Goal: Answer question/provide support

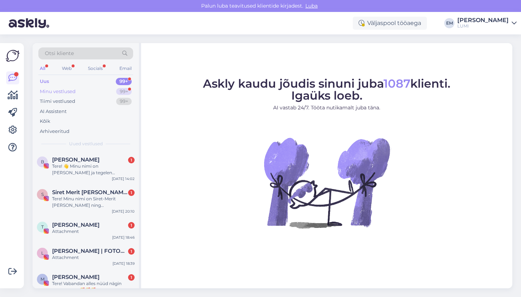
click at [105, 89] on div "Minu vestlused 99+" at bounding box center [85, 91] width 95 height 10
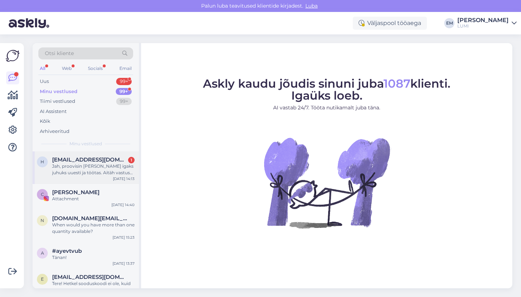
click at [104, 165] on div "Jah, proovisin [PERSON_NAME] igaks juhuks uuesti ja töötas. Aitäh vastuse eest!" at bounding box center [93, 169] width 82 height 13
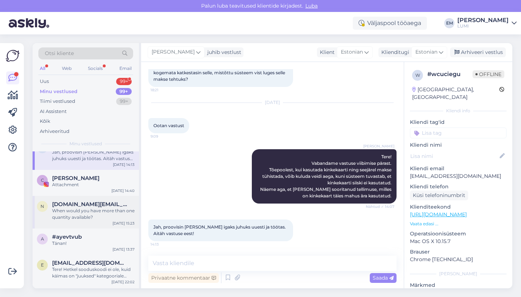
scroll to position [4, 0]
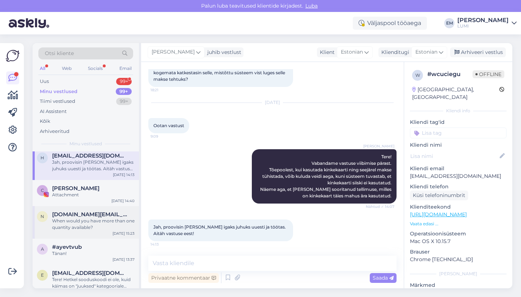
click at [93, 220] on div "When would you have more than one quantity available?" at bounding box center [93, 223] width 82 height 13
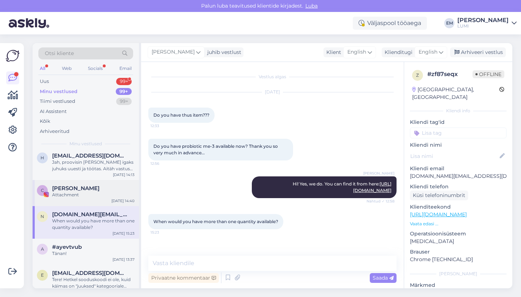
click at [86, 197] on div "C [PERSON_NAME] Attachment [DATE] 14:40" at bounding box center [86, 193] width 106 height 26
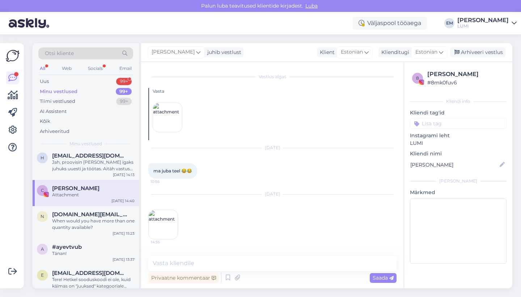
scroll to position [3877, 0]
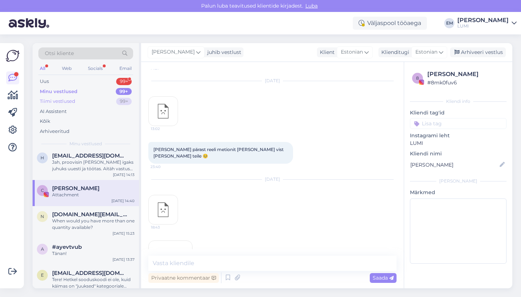
click at [81, 101] on div "Tiimi vestlused 99+" at bounding box center [85, 101] width 95 height 10
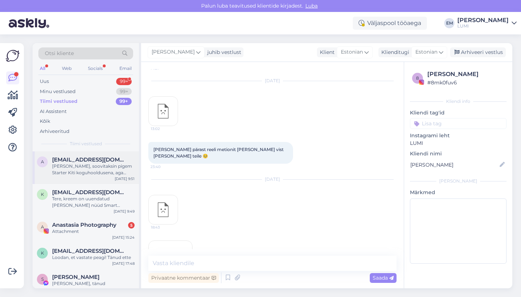
click at [99, 163] on div "[PERSON_NAME], soovitaksin pigem Starter Kiti koguhooldusena, aga rosaatseale t…" at bounding box center [93, 169] width 82 height 13
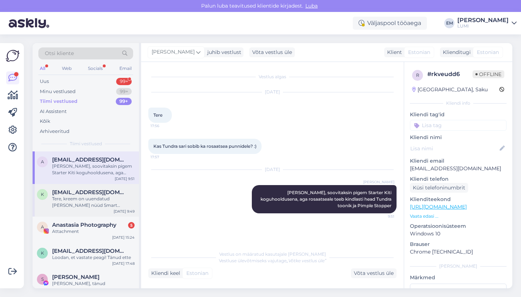
click at [101, 199] on div "Tere, kreem on uuendatud [PERSON_NAME] nüüd Smart Brighterina müügis :)" at bounding box center [93, 201] width 82 height 13
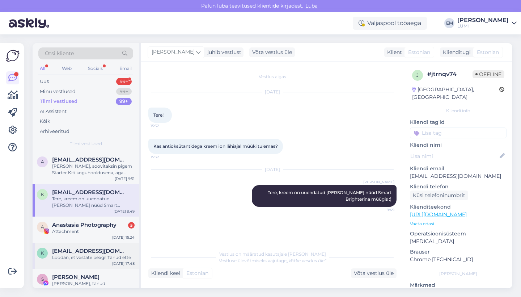
click at [87, 255] on div "Loodan, et vastate peagi! Tänud ette" at bounding box center [93, 257] width 82 height 7
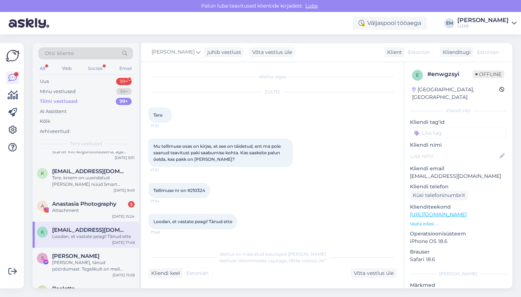
scroll to position [22, 0]
click at [166, 51] on div "[PERSON_NAME]" at bounding box center [176, 52] width 57 height 12
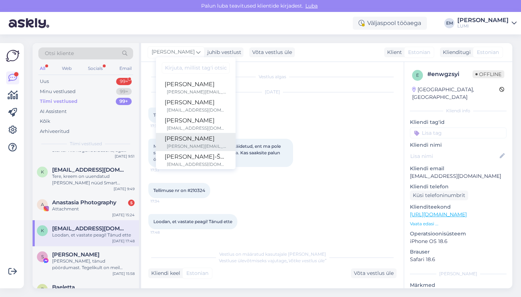
click at [189, 144] on div "[PERSON_NAME][EMAIL_ADDRESS][DOMAIN_NAME]" at bounding box center [197, 146] width 60 height 7
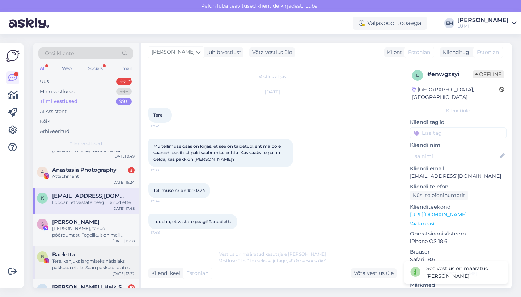
scroll to position [76, 0]
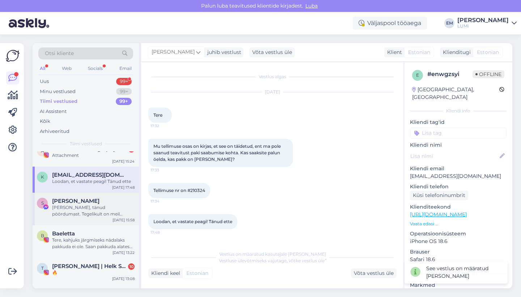
click at [78, 211] on div "[PERSON_NAME], tänud pöördumast. Tegelikult on meil klientide arvustused sellel…" at bounding box center [93, 210] width 82 height 13
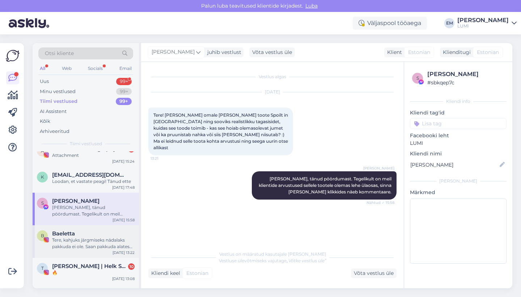
click at [81, 230] on div "Baeletta" at bounding box center [93, 233] width 82 height 7
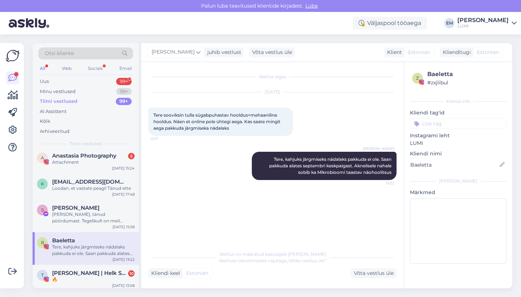
scroll to position [82, 0]
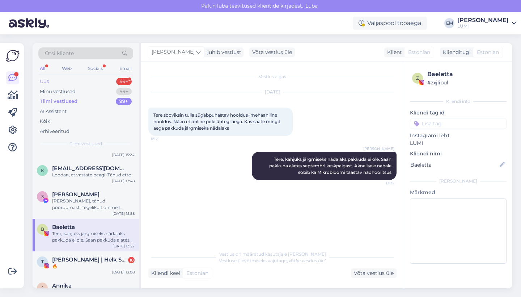
click at [100, 81] on div "Uus 99+" at bounding box center [85, 81] width 95 height 10
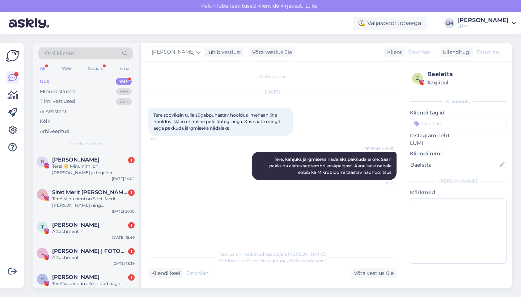
scroll to position [0, 0]
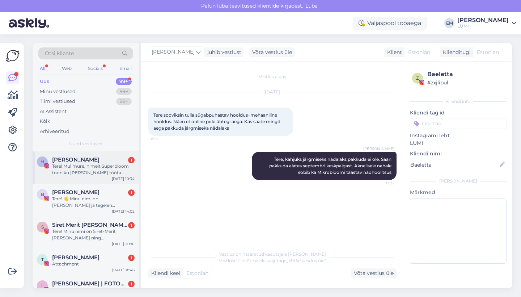
click at [110, 178] on div "H [PERSON_NAME] 1 Tere! Mul mure, nimelt Superbloom tooniku [PERSON_NAME] tööta…" at bounding box center [86, 167] width 106 height 33
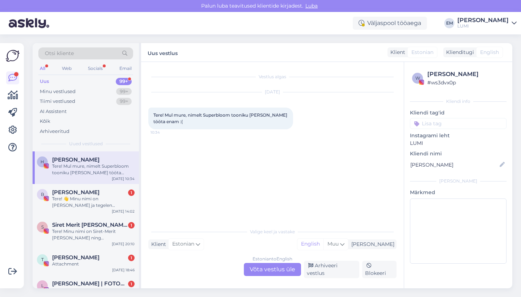
click at [276, 272] on div "Estonian to English Võta vestlus üle" at bounding box center [272, 269] width 57 height 13
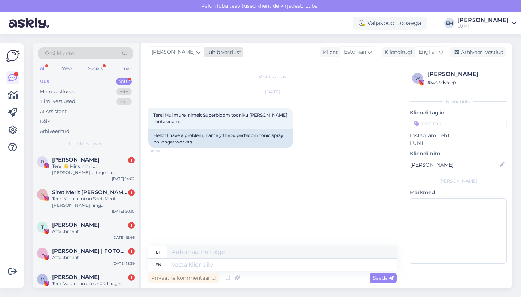
click at [170, 52] on span "[PERSON_NAME]" at bounding box center [173, 52] width 43 height 8
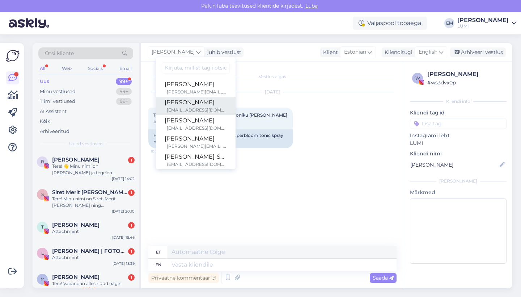
click at [190, 103] on div "[PERSON_NAME]" at bounding box center [196, 102] width 62 height 9
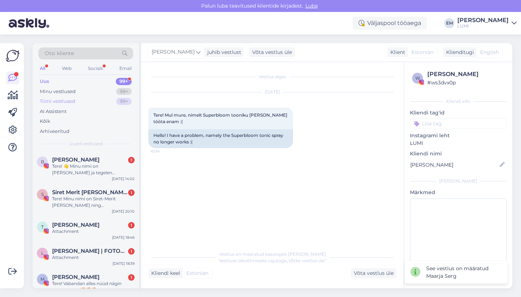
click at [95, 101] on div "Tiimi vestlused 99+" at bounding box center [85, 101] width 95 height 10
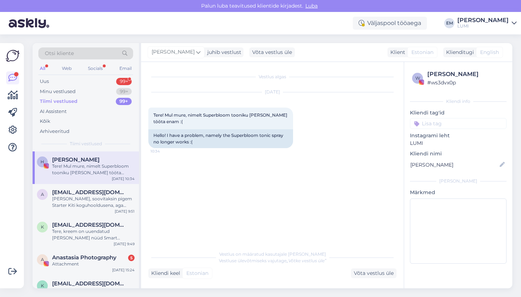
click at [76, 53] on div "Otsi kliente" at bounding box center [85, 53] width 95 height 12
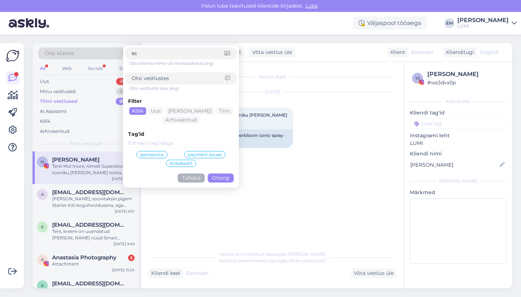
type input "s"
click at [159, 76] on input at bounding box center [178, 79] width 93 height 8
type input "k"
type input "scalp peel"
click at [221, 178] on button "Otsing" at bounding box center [221, 177] width 26 height 9
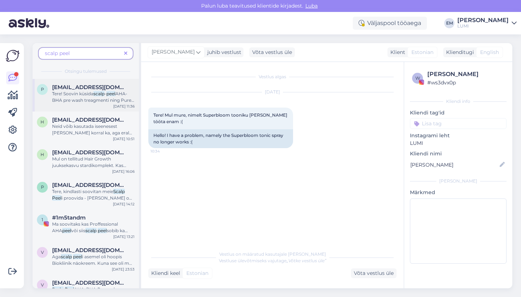
click at [94, 101] on span "AHA-BHA pre wash treagmenti ning Pure Shoresiga koostöös valminud rosmariini ša…" at bounding box center [93, 123] width 82 height 64
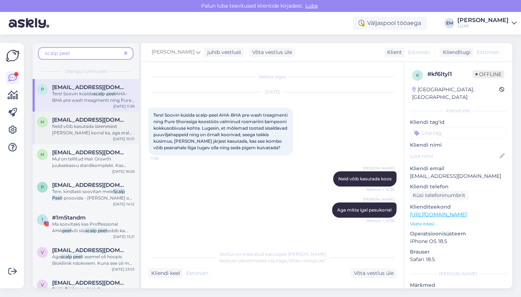
click at [92, 124] on span "Neid võib kasutada iseenesest [PERSON_NAME] korral ka, aga eraldi kasutades saab" at bounding box center [92, 132] width 81 height 18
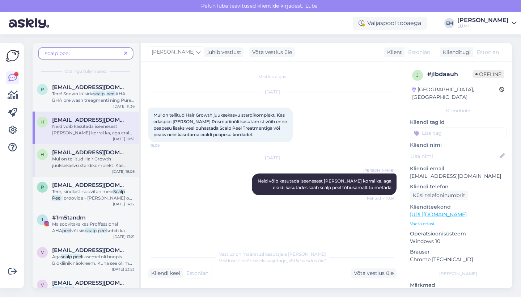
click at [90, 158] on span "Mul on tellitud Hair Growth juuksekasvu stardikomplekt. Kas edaspidi [PERSON_NA…" at bounding box center [89, 171] width 75 height 31
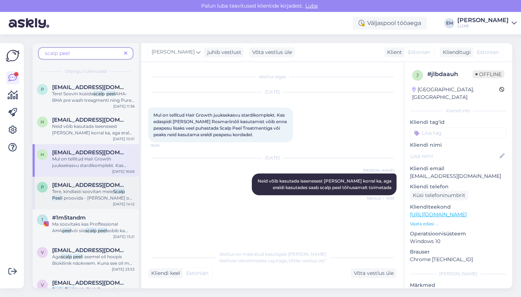
click at [90, 187] on span "[EMAIL_ADDRESS][DOMAIN_NAME]" at bounding box center [89, 185] width 75 height 7
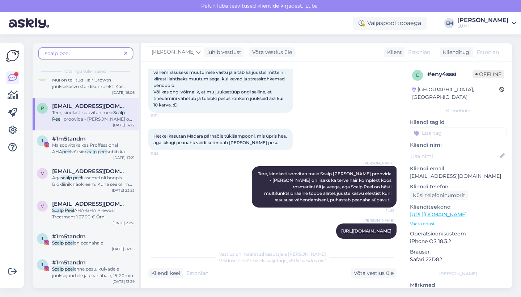
scroll to position [79, 0]
click at [97, 145] on span "Ma soovitaks kas Proffessional AHA" at bounding box center [85, 148] width 66 height 12
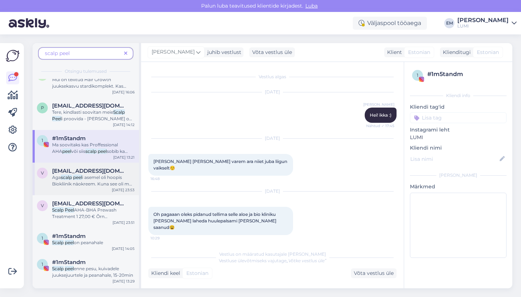
scroll to position [2407, 0]
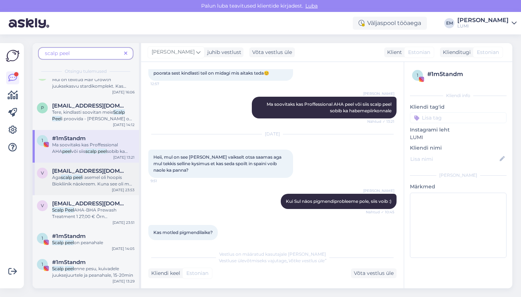
click at [100, 179] on span "i asemel oli hoopis Biokliinik näokreem. Kuna see oli mul kunagi ostukorvis ja …" at bounding box center [93, 212] width 82 height 77
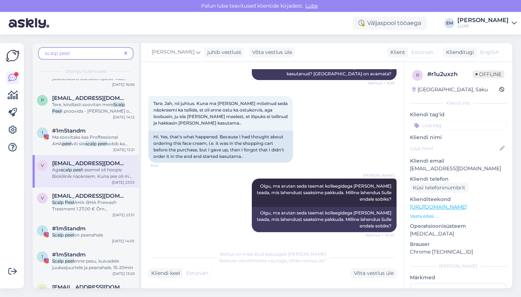
scroll to position [589, 0]
click at [97, 207] on span "AHA-BHA Prewash Treatment 1 27,00 € Õrn meigieemaldi “Babyface” näole ja silmad…" at bounding box center [93, 224] width 82 height 51
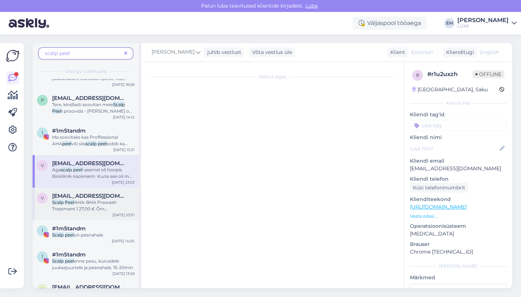
scroll to position [156, 0]
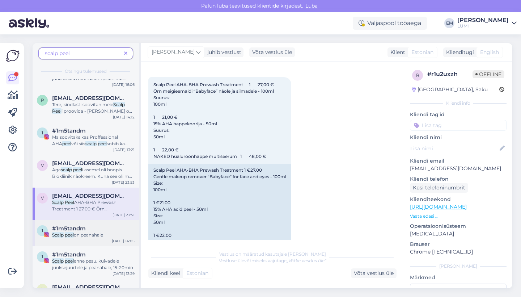
click at [94, 223] on div "1 #1m5tandm Scalp peel on peanahale [DATE] 14:05" at bounding box center [86, 233] width 106 height 26
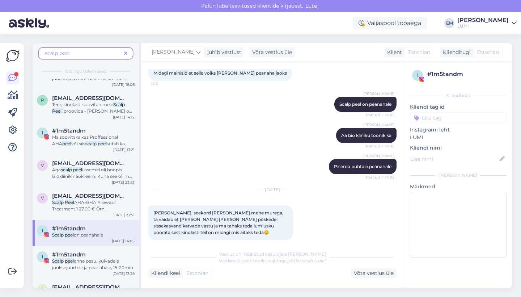
scroll to position [160, 0]
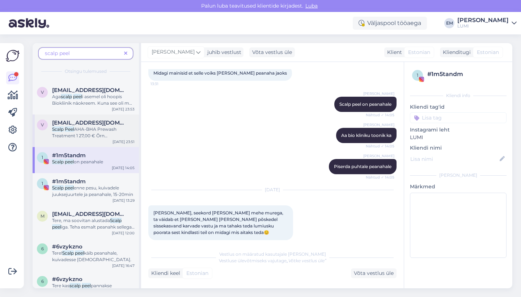
click at [85, 124] on span "[EMAIL_ADDRESS][DOMAIN_NAME]" at bounding box center [89, 122] width 75 height 7
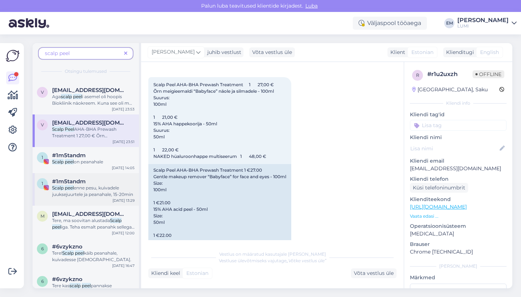
click at [89, 173] on div "1 #1m5tandm Scalp peel enne pesu, kuivadele juuksejuurtele ja peanahale, 15-20m…" at bounding box center [86, 189] width 106 height 33
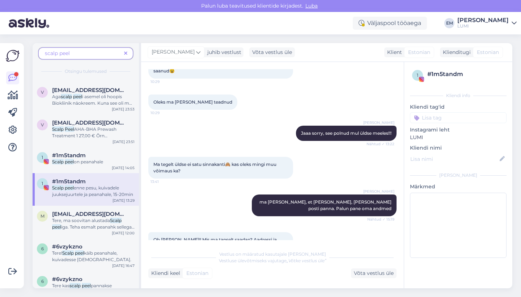
scroll to position [2054, 0]
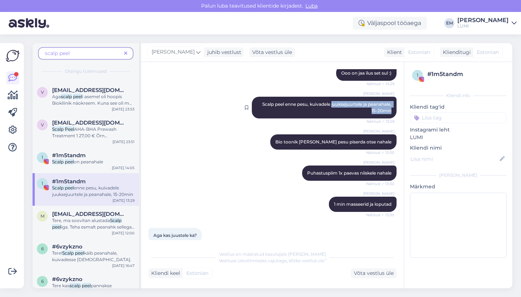
drag, startPoint x: 329, startPoint y: 84, endPoint x: 393, endPoint y: 89, distance: 63.8
click at [393, 97] on div "Maarja Serg Scalp peel enne pesu, kuivadele juuksejuurtele ja peanahale, 15-20m…" at bounding box center [324, 108] width 145 height 22
copy span "juuksejuurtele ja peanahale, 15-20min"
click at [10, 74] on icon at bounding box center [12, 77] width 9 height 9
click at [124, 52] on icon at bounding box center [125, 53] width 3 height 5
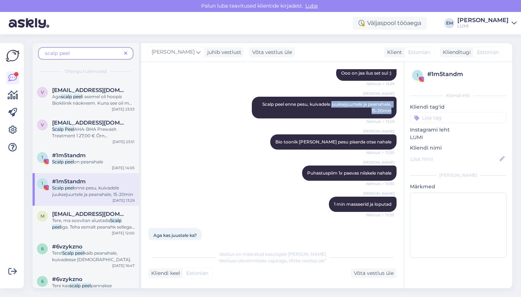
scroll to position [0, 0]
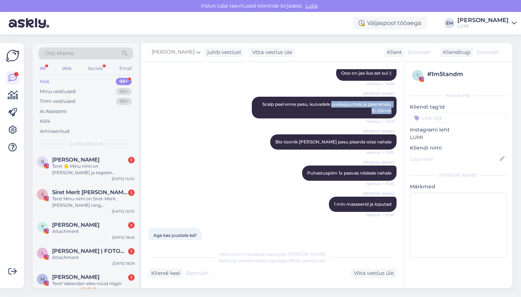
click at [65, 85] on div "Uus 99+" at bounding box center [85, 81] width 95 height 10
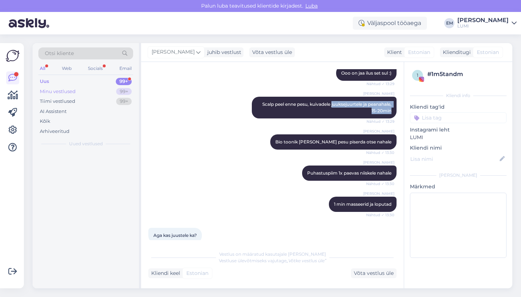
click at [76, 90] on div "Minu vestlused 99+" at bounding box center [85, 91] width 95 height 10
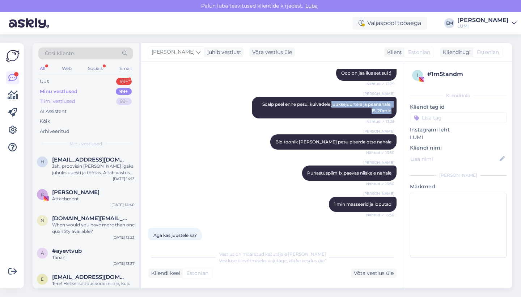
click at [78, 98] on div "Tiimi vestlused 99+" at bounding box center [85, 101] width 95 height 10
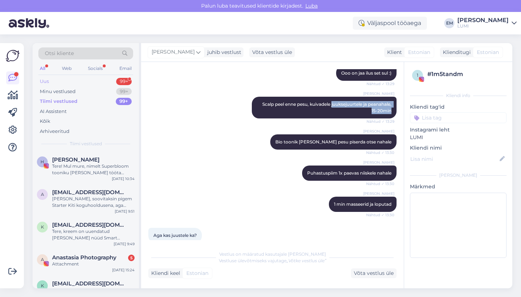
click at [70, 80] on div "Uus 99+" at bounding box center [85, 81] width 95 height 10
